Goal: Check status: Check status

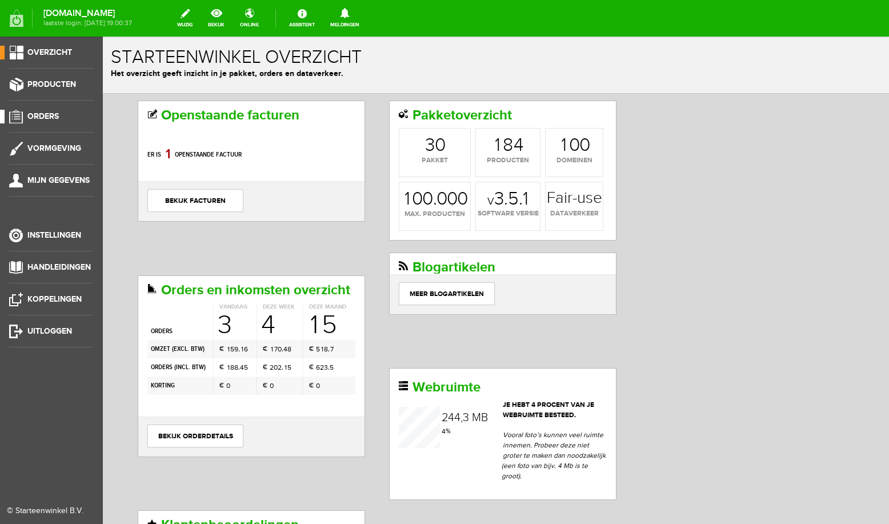
click at [50, 119] on span "Orders" at bounding box center [42, 116] width 31 height 10
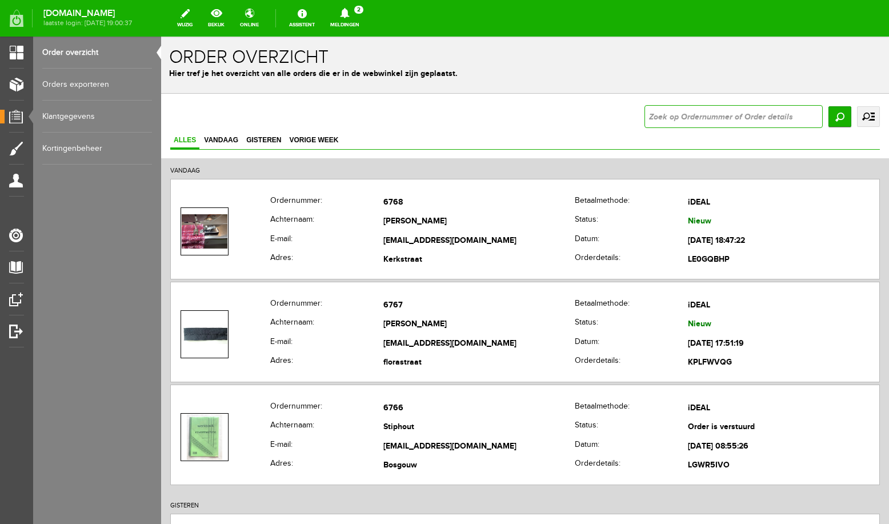
click at [676, 114] on input "text" at bounding box center [733, 116] width 178 height 23
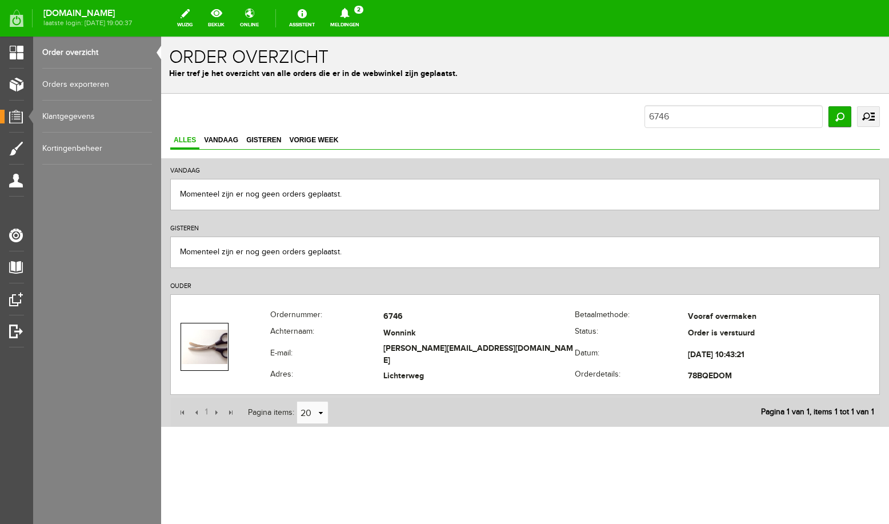
click at [91, 54] on link "Order overzicht" at bounding box center [97, 53] width 110 height 32
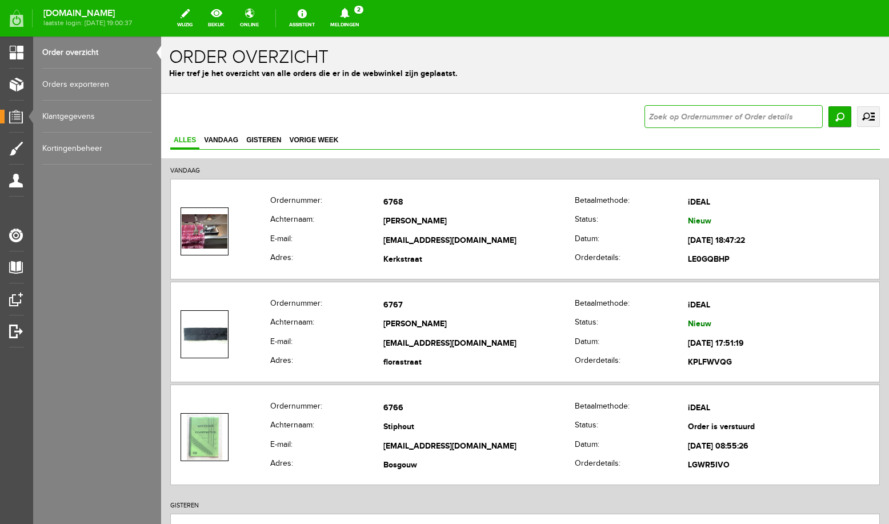
click at [675, 114] on input "text" at bounding box center [733, 116] width 178 height 23
type input "6753"
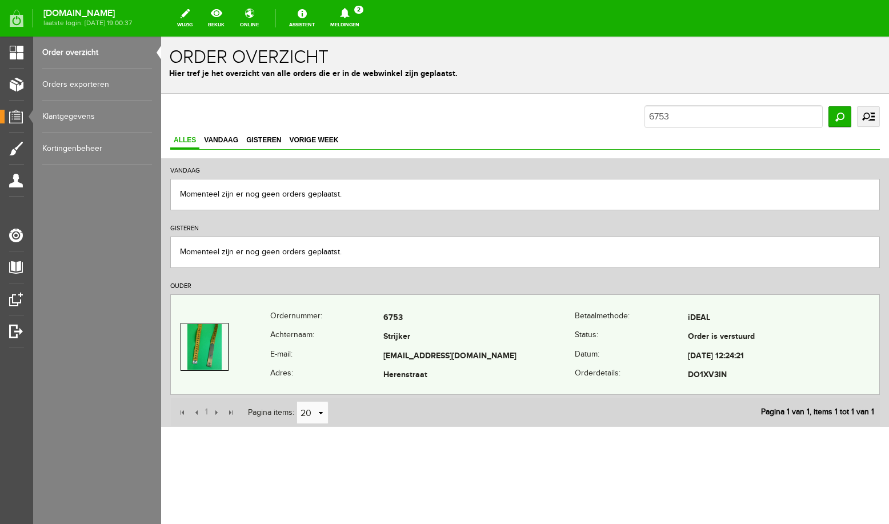
click at [428, 326] on td "6753" at bounding box center [478, 317] width 191 height 19
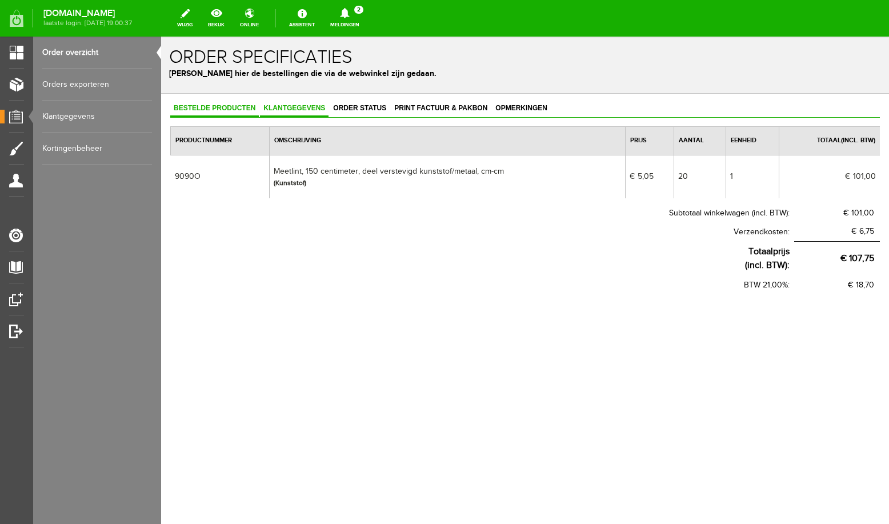
click at [305, 107] on span "Klantgegevens" at bounding box center [294, 108] width 69 height 8
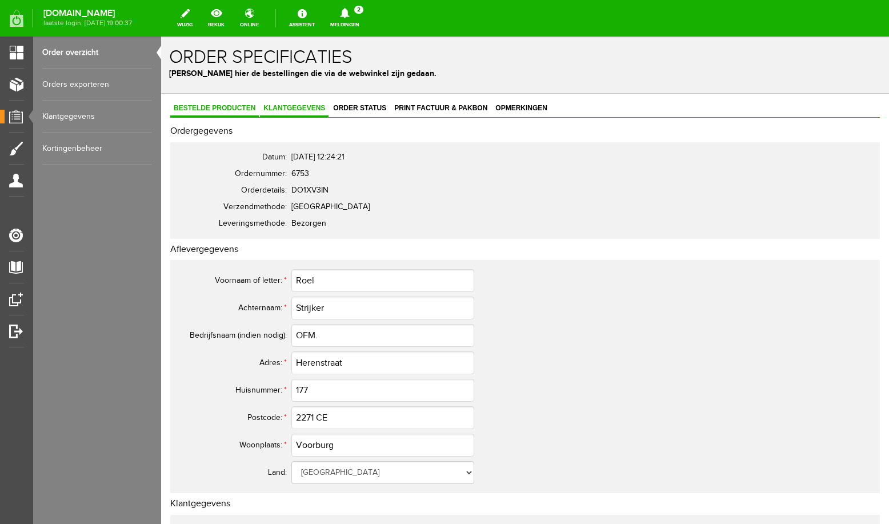
click at [232, 111] on span "Bestelde producten" at bounding box center [214, 108] width 89 height 8
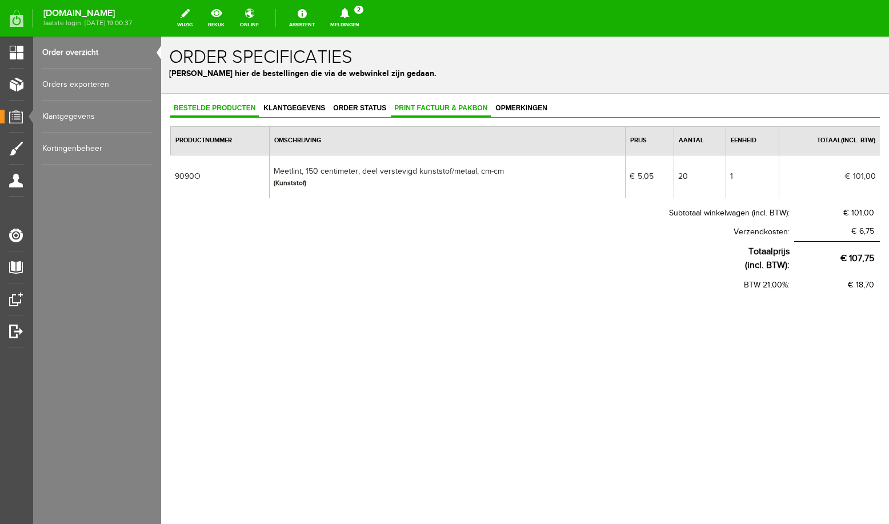
click at [415, 111] on span "Print factuur & pakbon" at bounding box center [441, 108] width 100 height 8
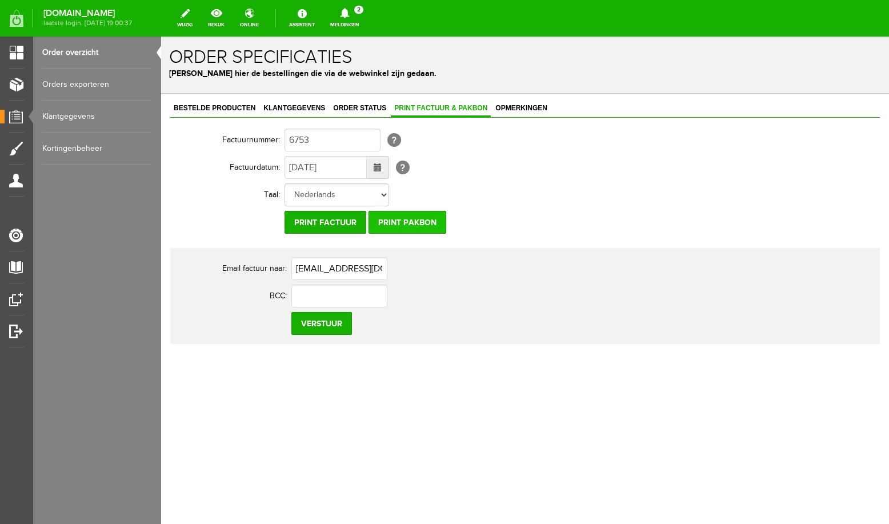
click at [419, 221] on input "Print pakbon" at bounding box center [407, 222] width 78 height 23
